Goal: Find specific page/section: Find specific page/section

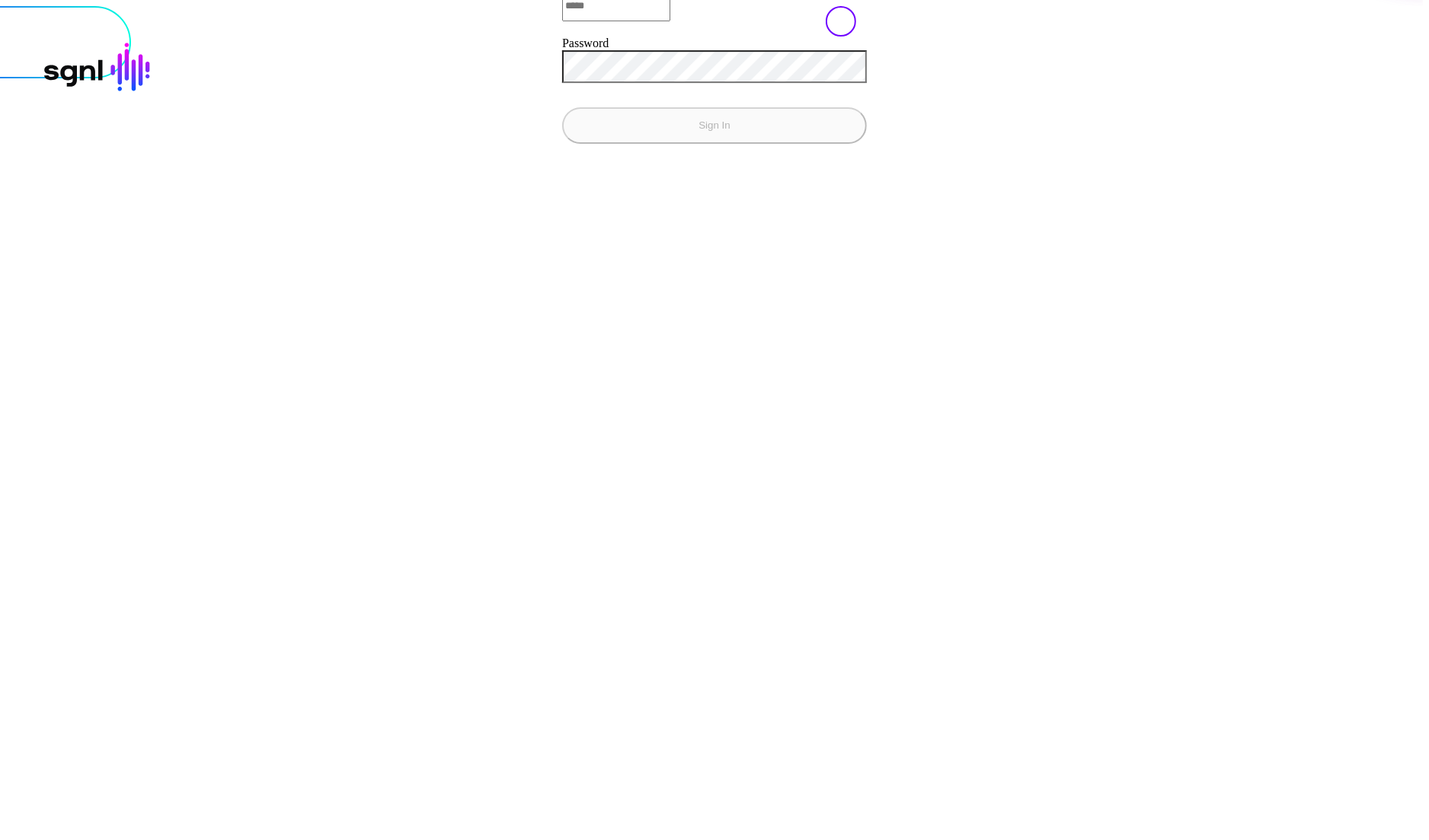
click at [562, 21] on input "Email" at bounding box center [615, 6] width 108 height 30
type input "**********"
click at [562, 107] on button "Sign In" at bounding box center [714, 125] width 305 height 37
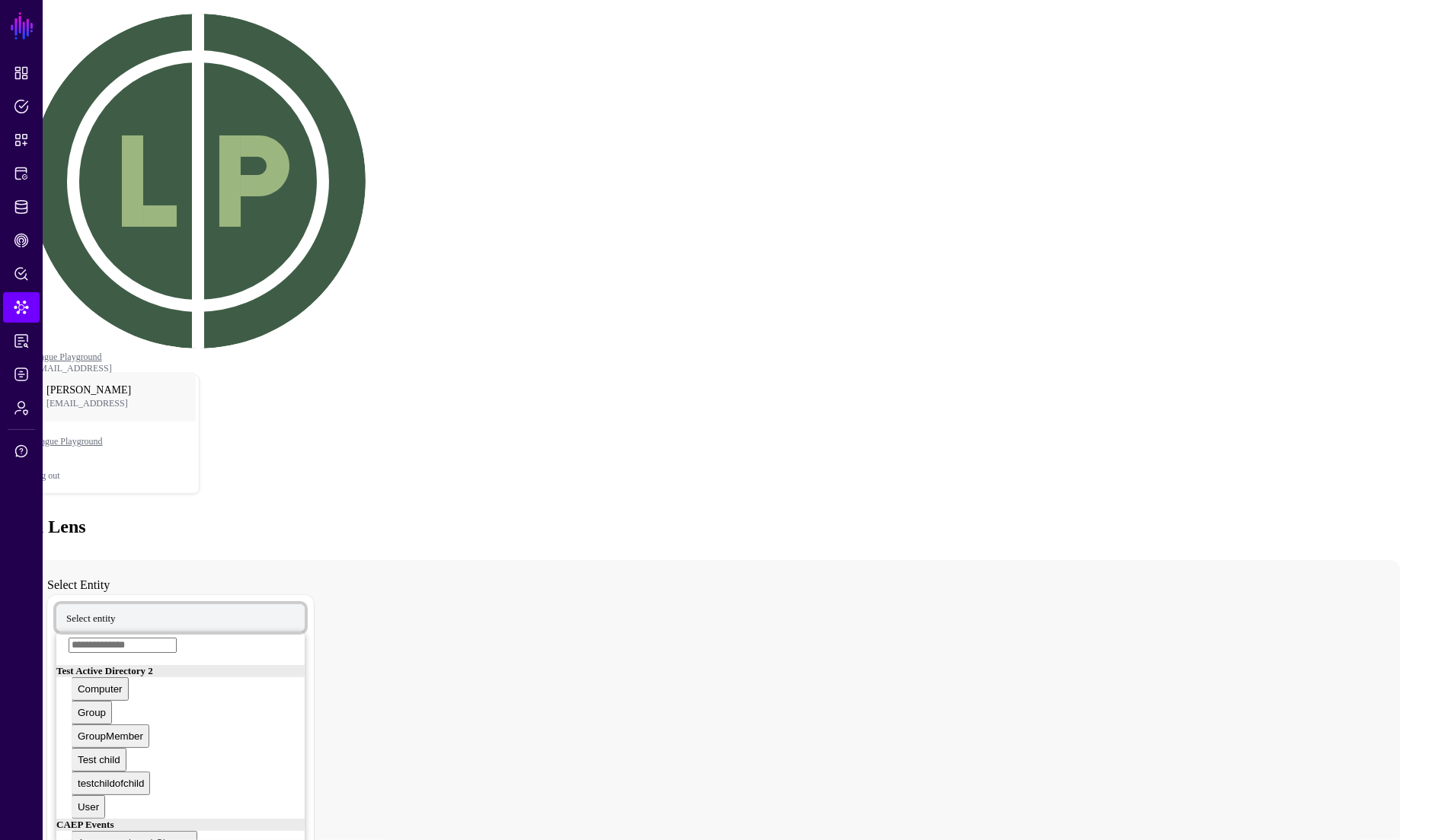
click at [116, 612] on span "Select entity" at bounding box center [90, 618] width 49 height 12
click at [80, 592] on div "User" at bounding box center [69, 598] width 21 height 12
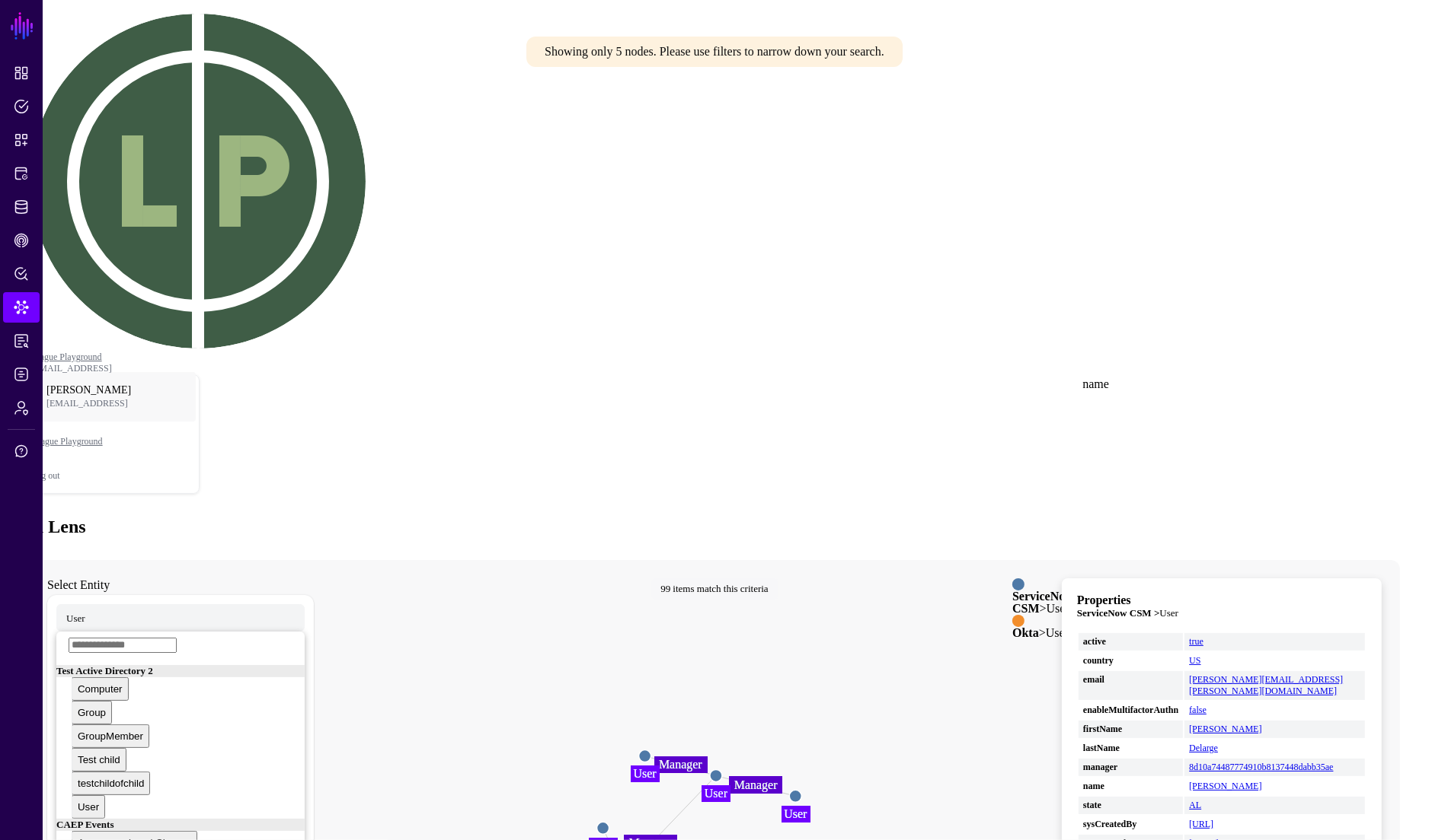
click at [1261, 781] on link "[PERSON_NAME]" at bounding box center [1225, 786] width 72 height 11
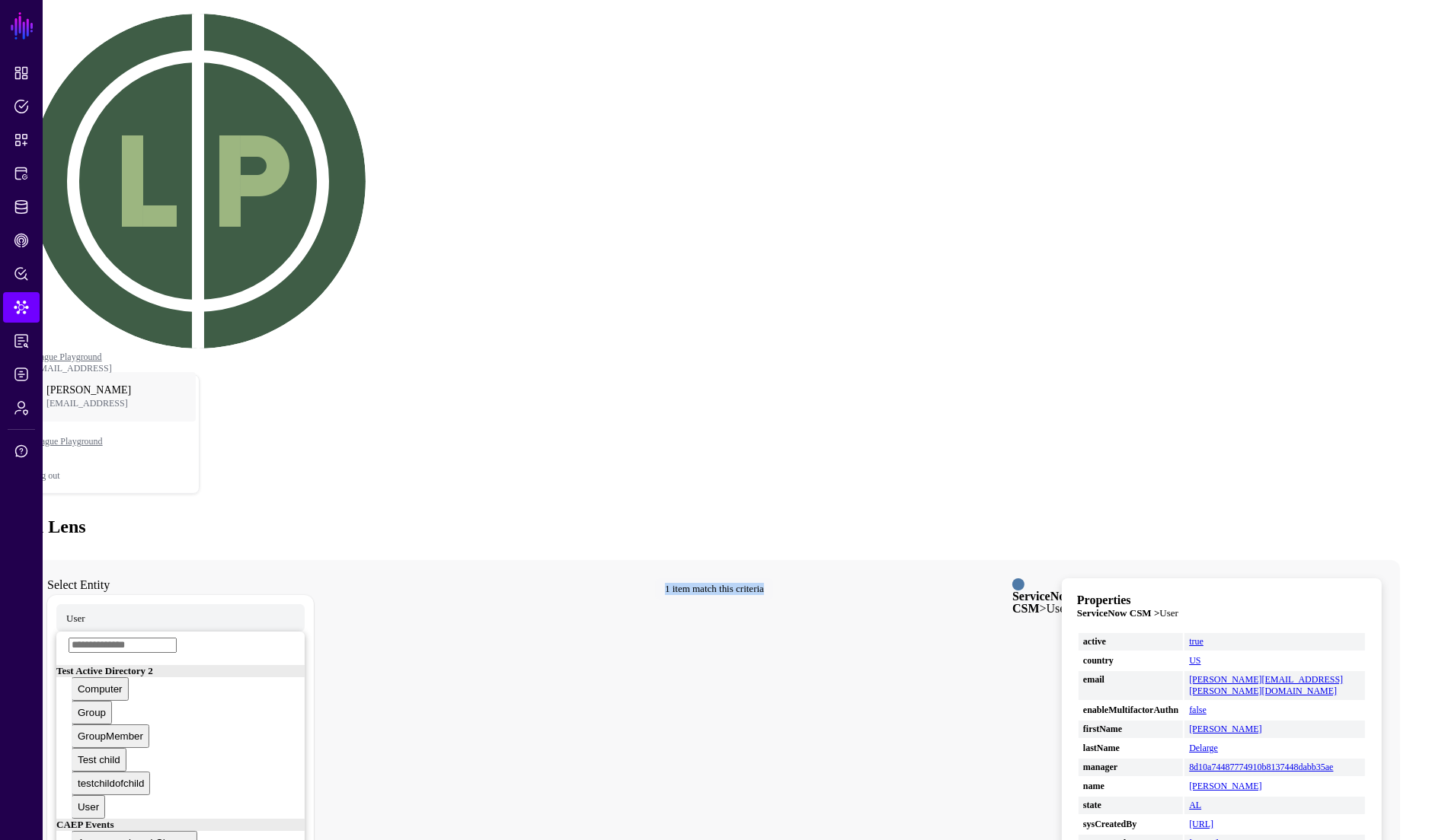
drag, startPoint x: 795, startPoint y: 156, endPoint x: 732, endPoint y: 146, distance: 63.8
click at [732, 578] on div "1 item match this criteria" at bounding box center [714, 588] width 117 height 21
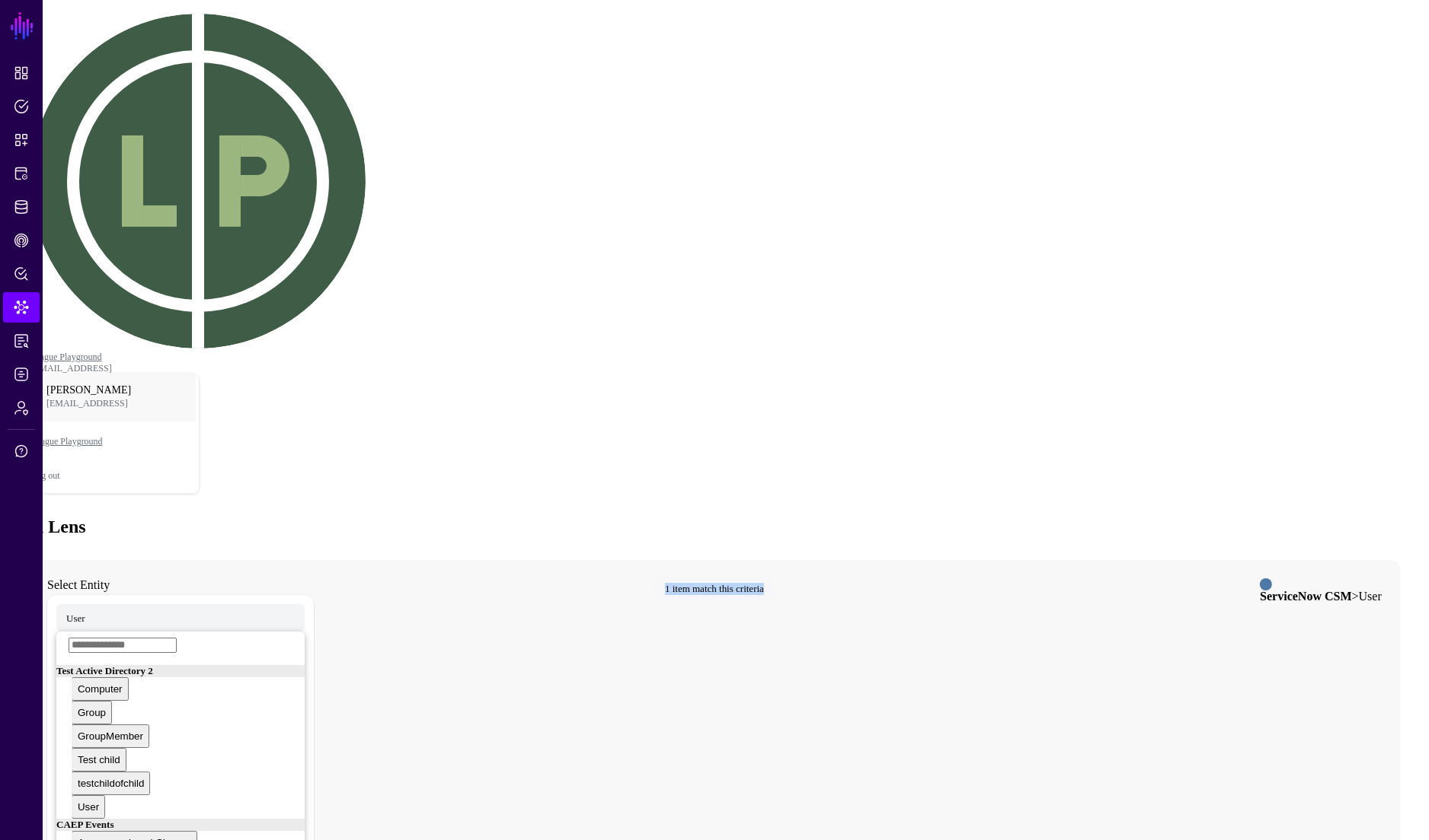
click at [711, 578] on div "1 item match this criteria" at bounding box center [714, 588] width 117 height 21
